Goal: Task Accomplishment & Management: Manage account settings

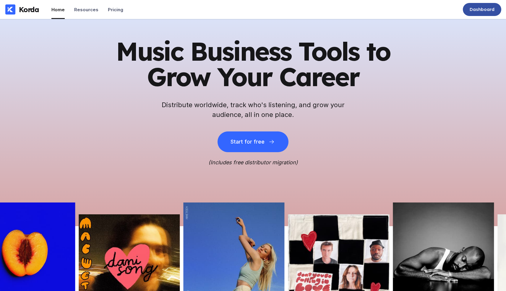
click at [469, 10] on div "Dashboard" at bounding box center [482, 9] width 38 height 13
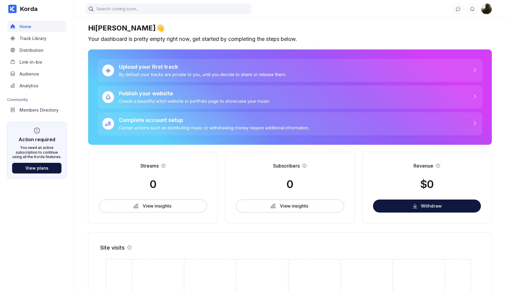
click at [15, 12] on div at bounding box center [12, 9] width 8 height 8
click at [48, 111] on div "Members Directory" at bounding box center [39, 109] width 39 height 5
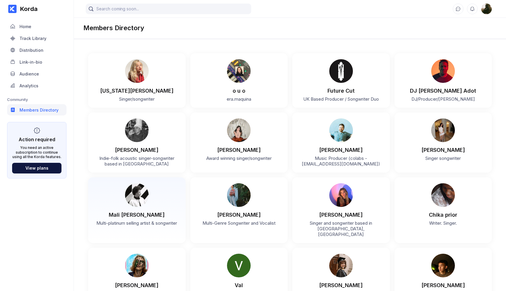
click at [144, 218] on div "Multi-platinum selling artist & songwriter" at bounding box center [137, 222] width 86 height 8
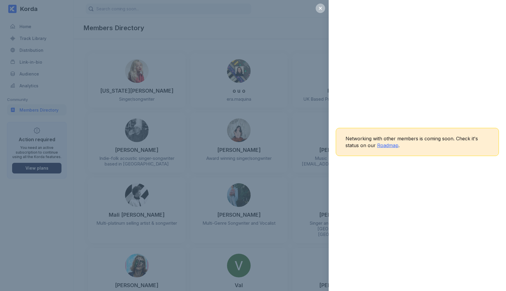
click at [385, 145] on span "Roadmap" at bounding box center [387, 145] width 21 height 6
click at [166, 160] on div "Networking with other members is coming soon. Check it's status on our Roadmap ." at bounding box center [253, 145] width 506 height 291
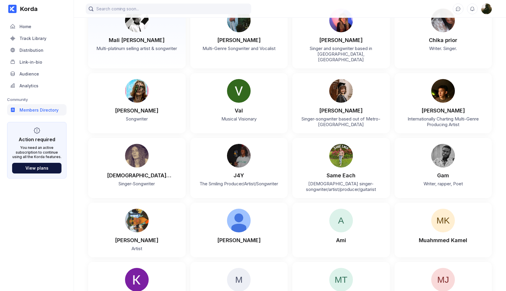
scroll to position [187, 0]
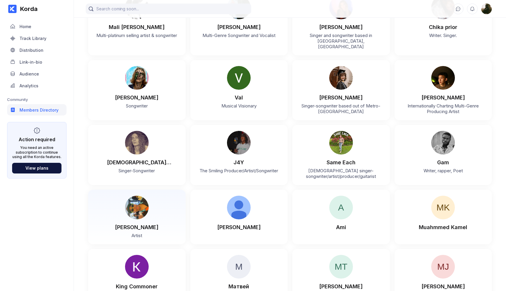
click at [170, 189] on div "[PERSON_NAME] Artist" at bounding box center [137, 216] width 98 height 54
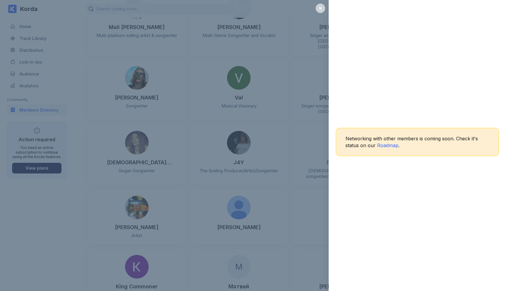
click at [319, 4] on div at bounding box center [320, 8] width 9 height 9
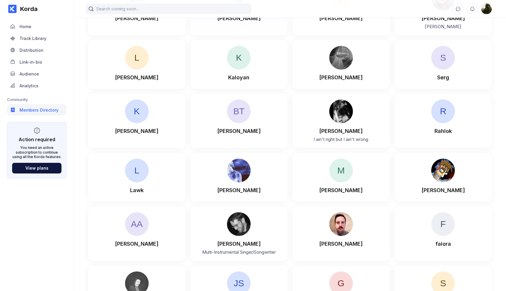
scroll to position [1808, 0]
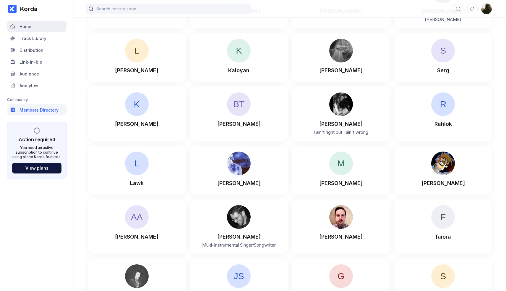
click at [35, 30] on div "Home" at bounding box center [36, 26] width 59 height 11
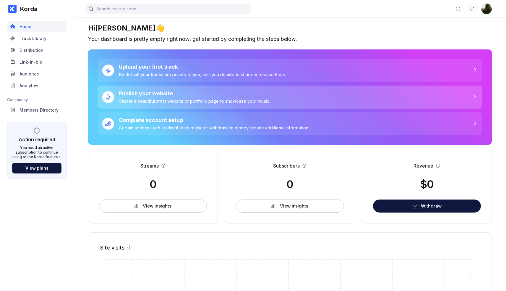
click at [211, 96] on div "Publish your website Create a beautiful artist website or portfolio page to sho…" at bounding box center [192, 97] width 157 height 14
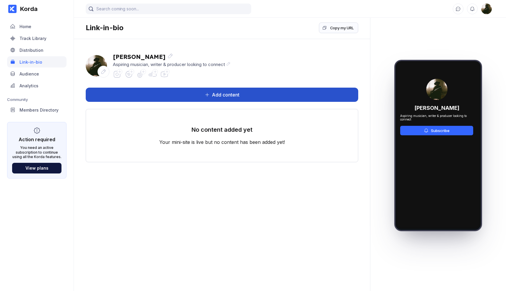
click at [182, 97] on button "Add content" at bounding box center [222, 94] width 273 height 14
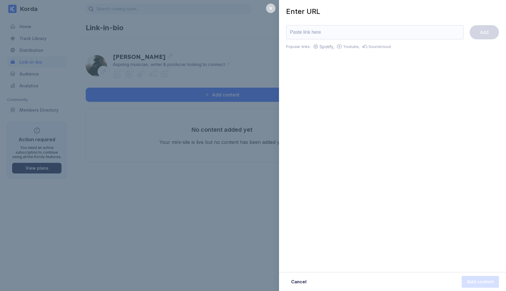
click at [267, 9] on div at bounding box center [270, 8] width 9 height 9
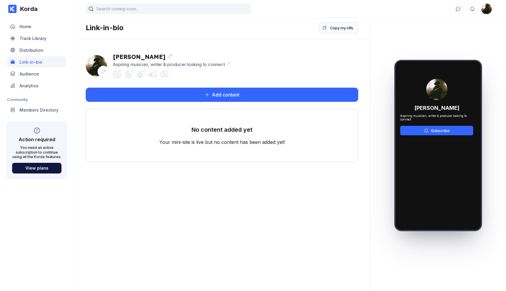
click at [117, 72] on div at bounding box center [119, 71] width 5 height 5
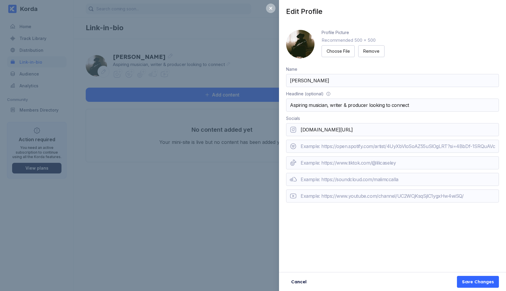
type input "[DOMAIN_NAME][URL]"
click at [478, 281] on button "Save Changes" at bounding box center [478, 281] width 42 height 12
click at [320, 162] on input "url" at bounding box center [392, 162] width 213 height 13
drag, startPoint x: 383, startPoint y: 131, endPoint x: 282, endPoint y: 129, distance: 101.1
click at [282, 129] on div "Profile Picture Recommended 500 x 500 Choose File Remove Name [PERSON_NAME] Hea…" at bounding box center [392, 120] width 227 height 194
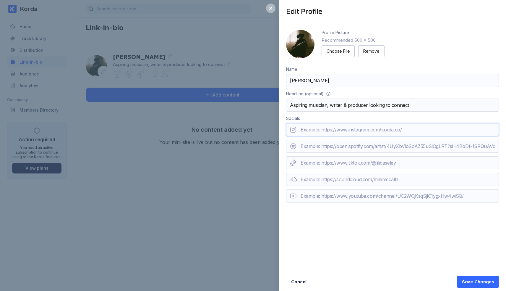
paste input "[DOMAIN_NAME][URL]"
type input "[DOMAIN_NAME][URL]"
click at [374, 164] on input "url" at bounding box center [392, 162] width 213 height 13
type input "[DOMAIN_NAME][URL]"
click at [484, 281] on div "Save Changes" at bounding box center [478, 281] width 32 height 6
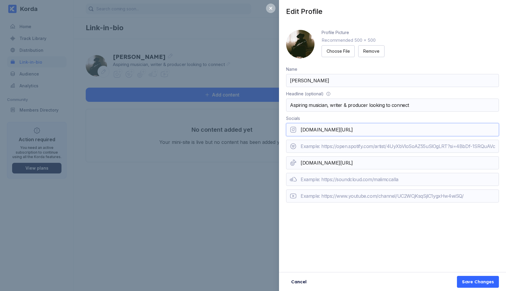
click at [300, 130] on input "[DOMAIN_NAME][URL]" at bounding box center [392, 129] width 213 height 13
drag, startPoint x: 315, startPoint y: 130, endPoint x: 290, endPoint y: 132, distance: 25.2
click at [290, 132] on div "[URL][DOMAIN_NAME]" at bounding box center [392, 129] width 213 height 13
type input "[URL][DOMAIN_NAME]"
click at [300, 163] on input "[DOMAIN_NAME][URL]" at bounding box center [392, 162] width 213 height 13
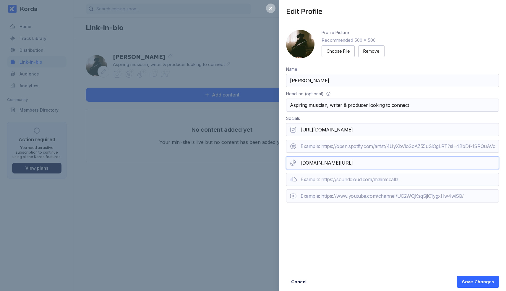
paste input "https://"
type input "[URL][DOMAIN_NAME]"
click at [475, 278] on div "Save Changes" at bounding box center [478, 281] width 32 height 6
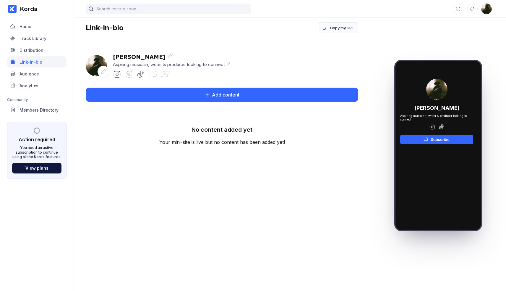
click at [213, 71] on div at bounding box center [172, 74] width 118 height 8
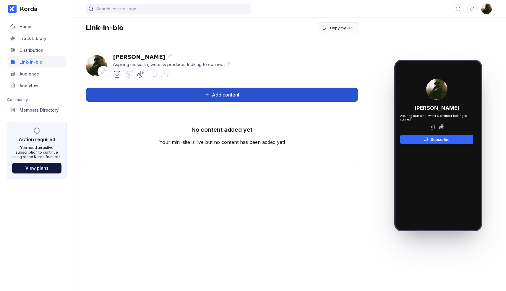
click at [207, 92] on button "Add content" at bounding box center [222, 94] width 273 height 14
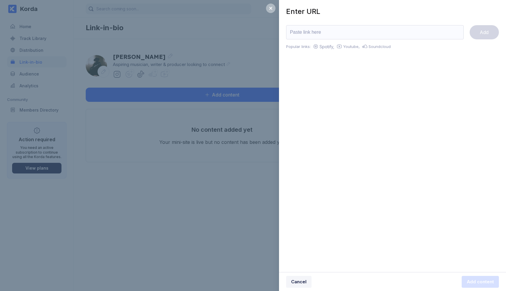
click at [300, 281] on div "Cancel" at bounding box center [298, 281] width 15 height 6
